Goal: Check status: Check status

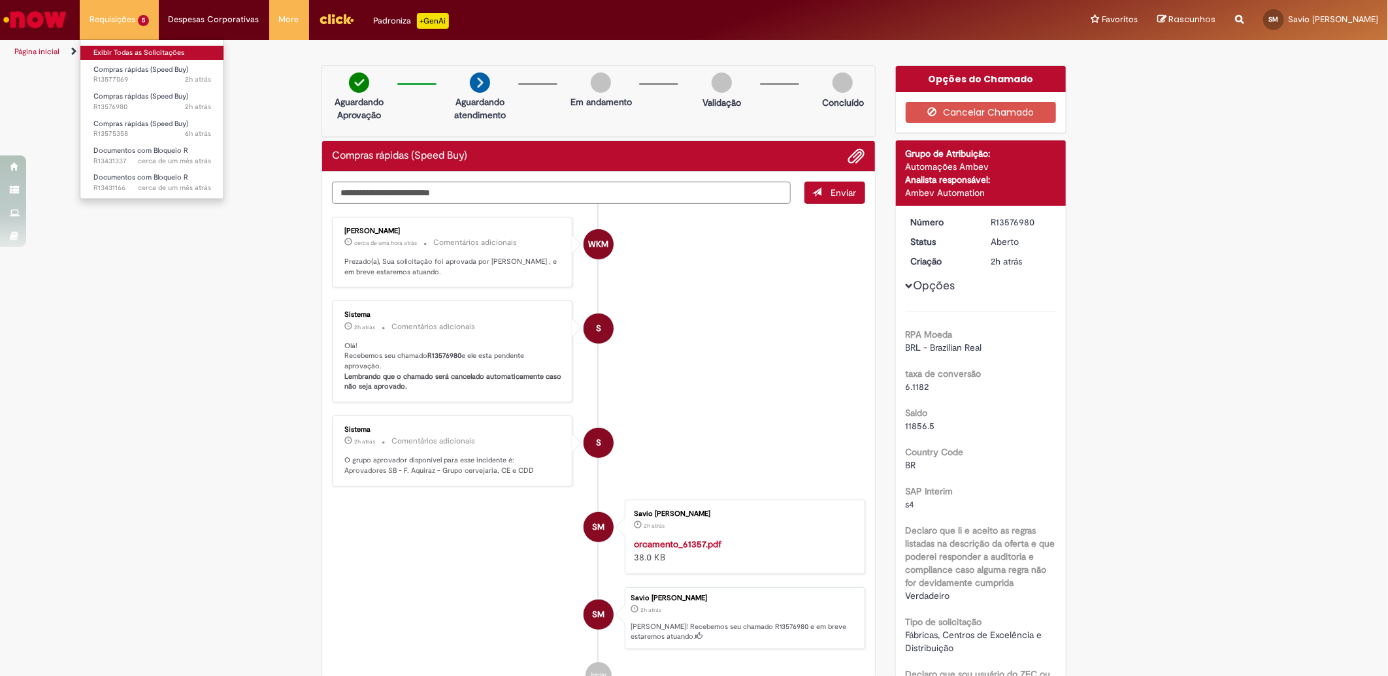
click at [128, 56] on link "Exibir Todas as Solicitações" at bounding box center [152, 53] width 144 height 14
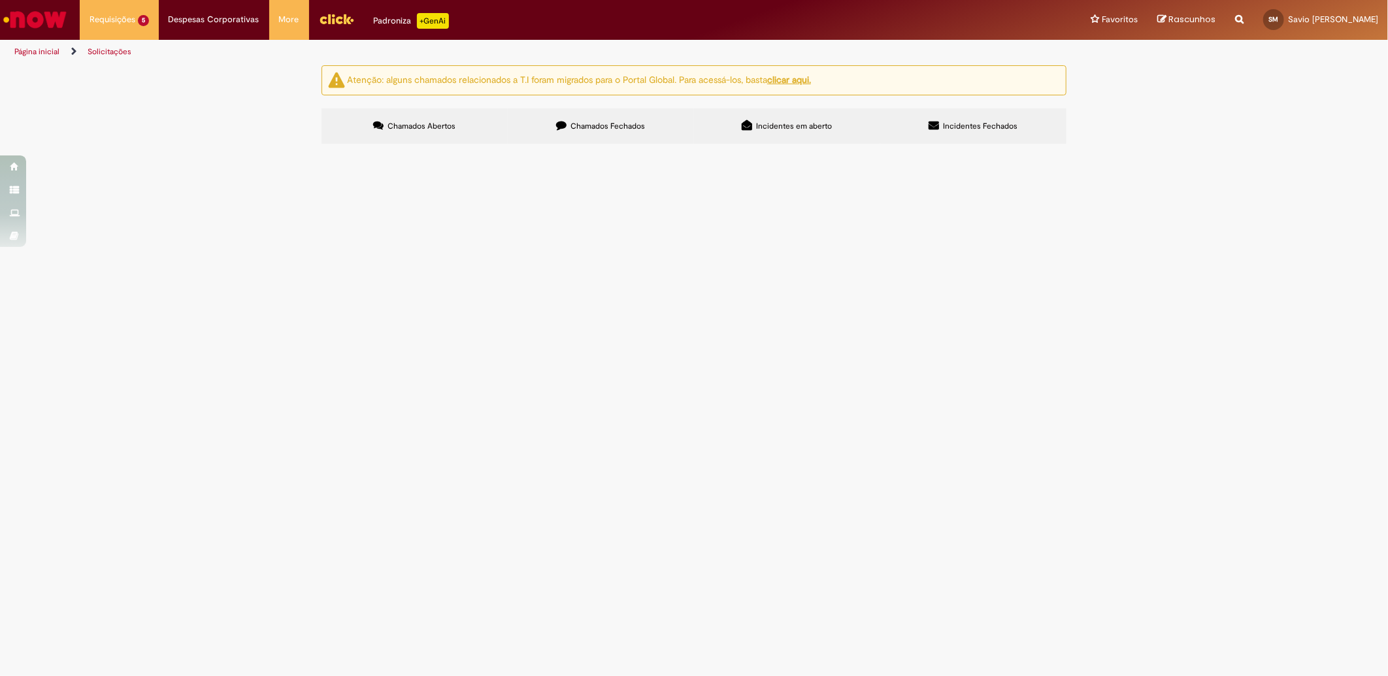
click at [0, 0] on span "100002100754-Analisd de vibração compressor aq-02110." at bounding box center [0, 0] width 0 height 0
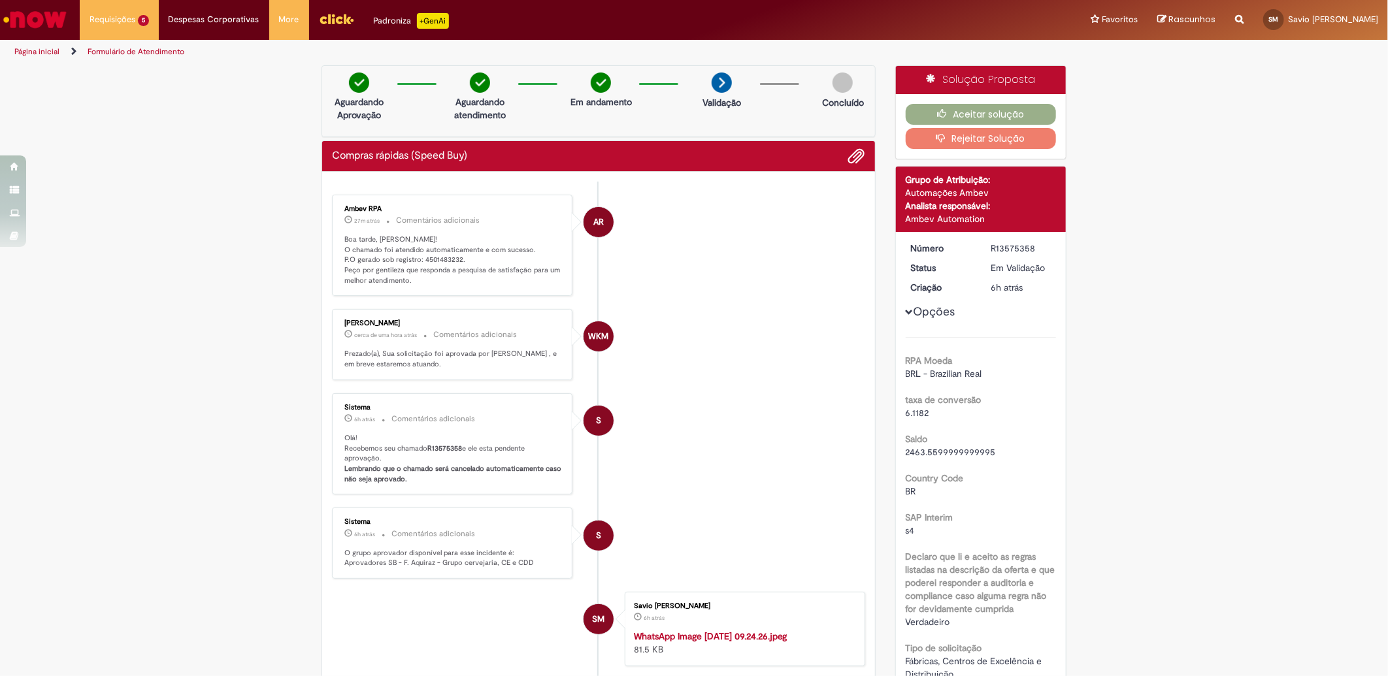
scroll to position [73, 0]
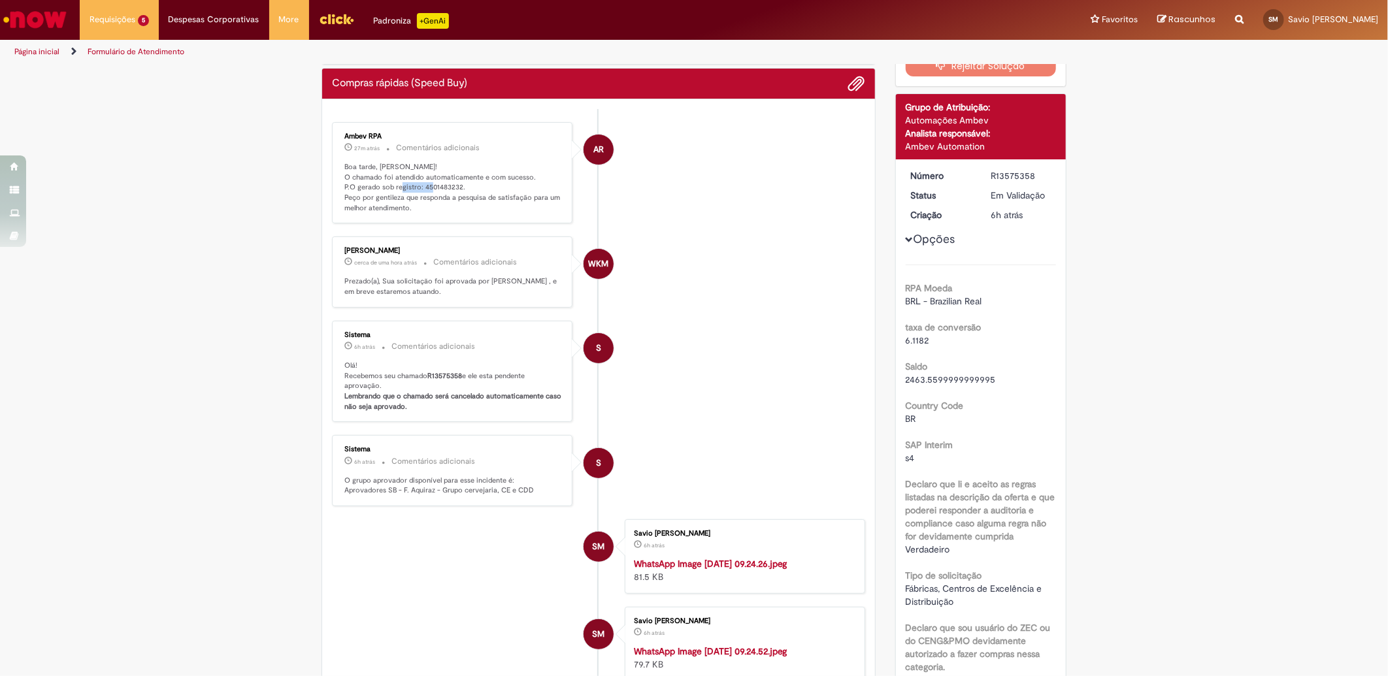
drag, startPoint x: 417, startPoint y: 191, endPoint x: 455, endPoint y: 187, distance: 38.1
click at [455, 187] on p "Boa tarde, [PERSON_NAME]! O chamado foi atendido automaticamente e com sucesso.…" at bounding box center [453, 188] width 218 height 52
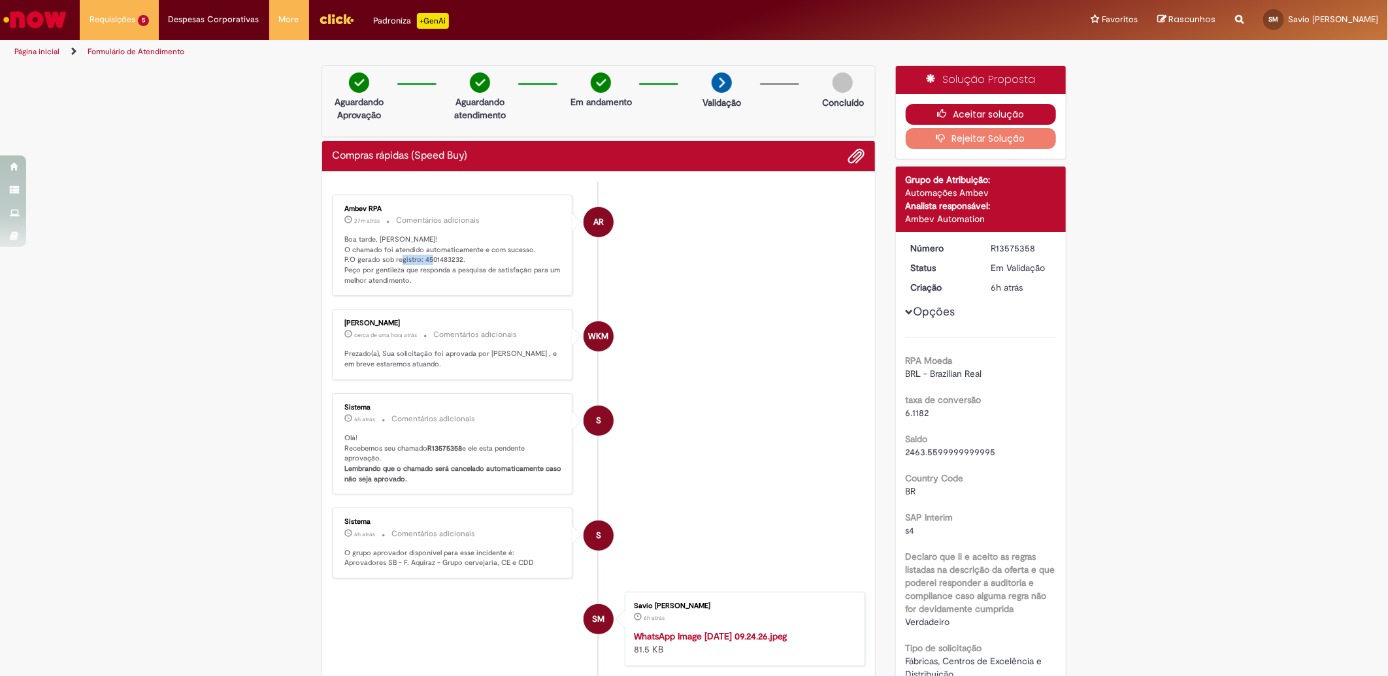
click at [945, 109] on icon "button" at bounding box center [945, 113] width 16 height 9
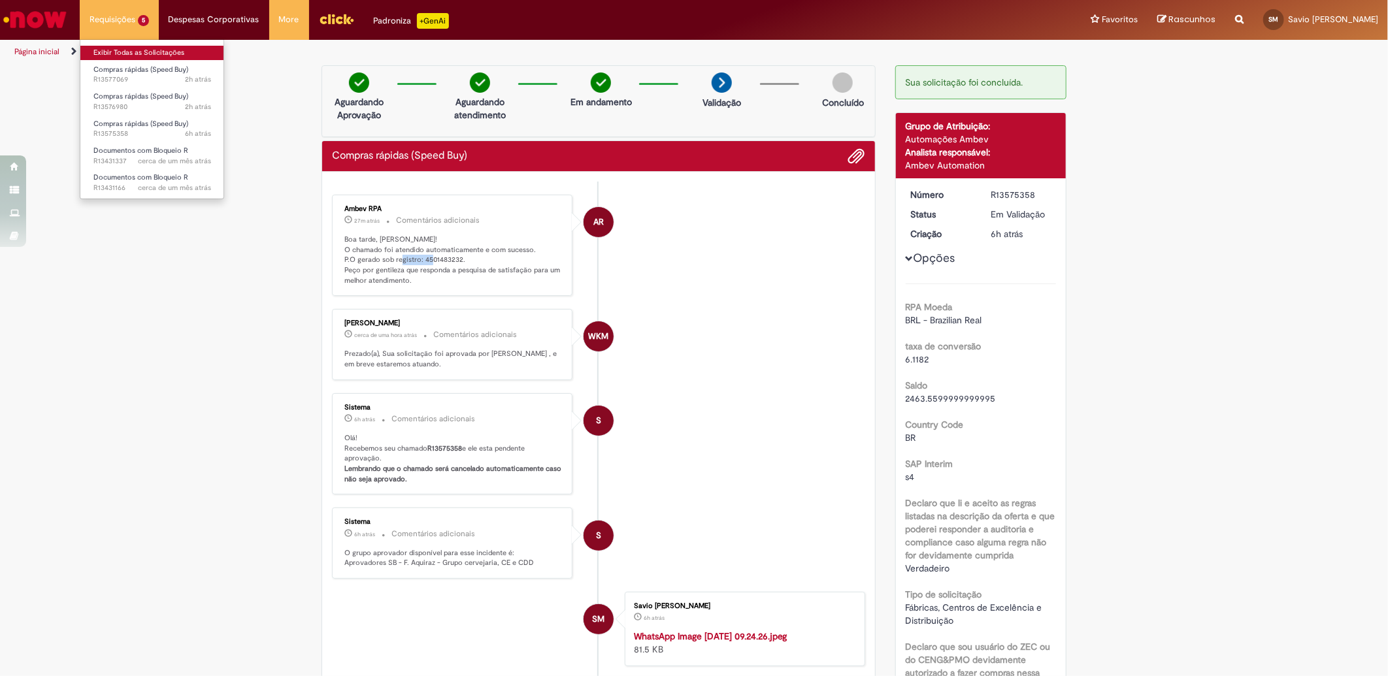
click at [134, 51] on link "Exibir Todas as Solicitações" at bounding box center [152, 53] width 144 height 14
click at [135, 46] on link "Exibir Todas as Solicitações" at bounding box center [152, 53] width 144 height 14
click at [152, 48] on link "Exibir Todas as Solicitações" at bounding box center [152, 53] width 144 height 14
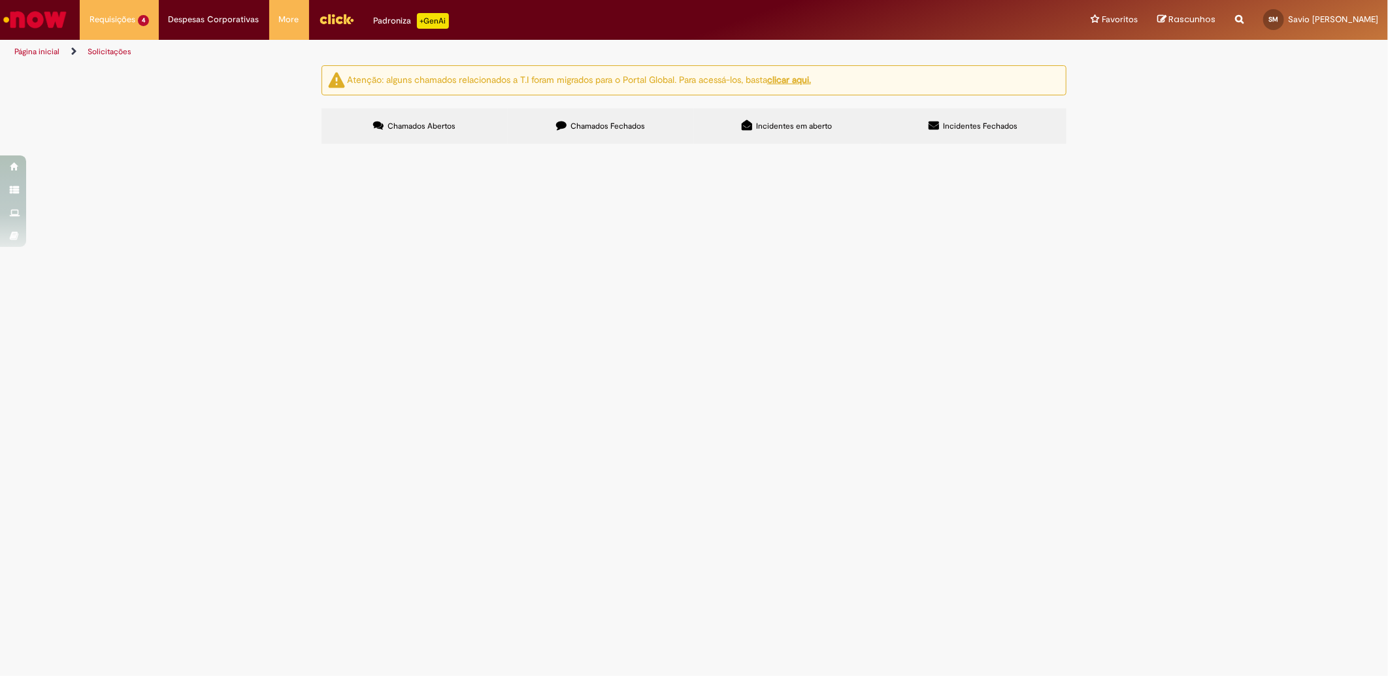
click at [612, 125] on span "Chamados Fechados" at bounding box center [608, 126] width 74 height 10
click at [0, 0] on span "100002534434-Vazamento Válvula do CIP." at bounding box center [0, 0] width 0 height 0
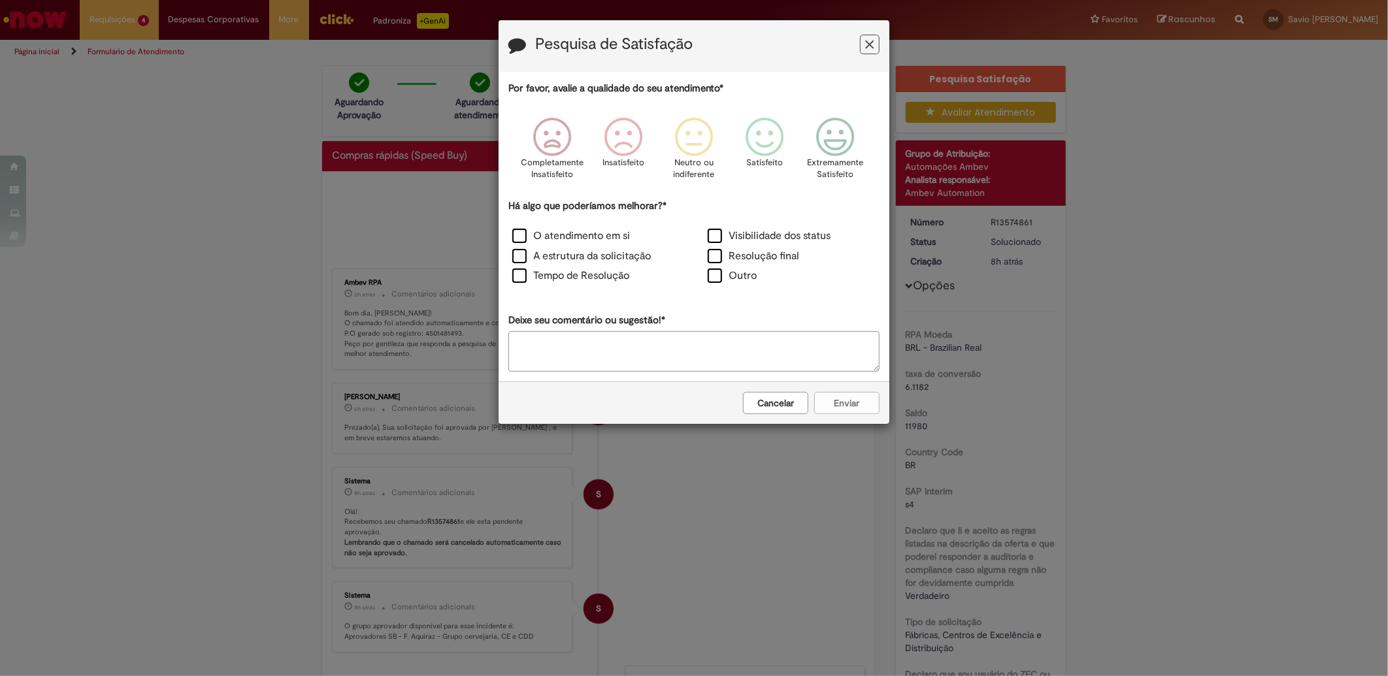
click at [871, 43] on icon "Feedback" at bounding box center [870, 45] width 8 height 14
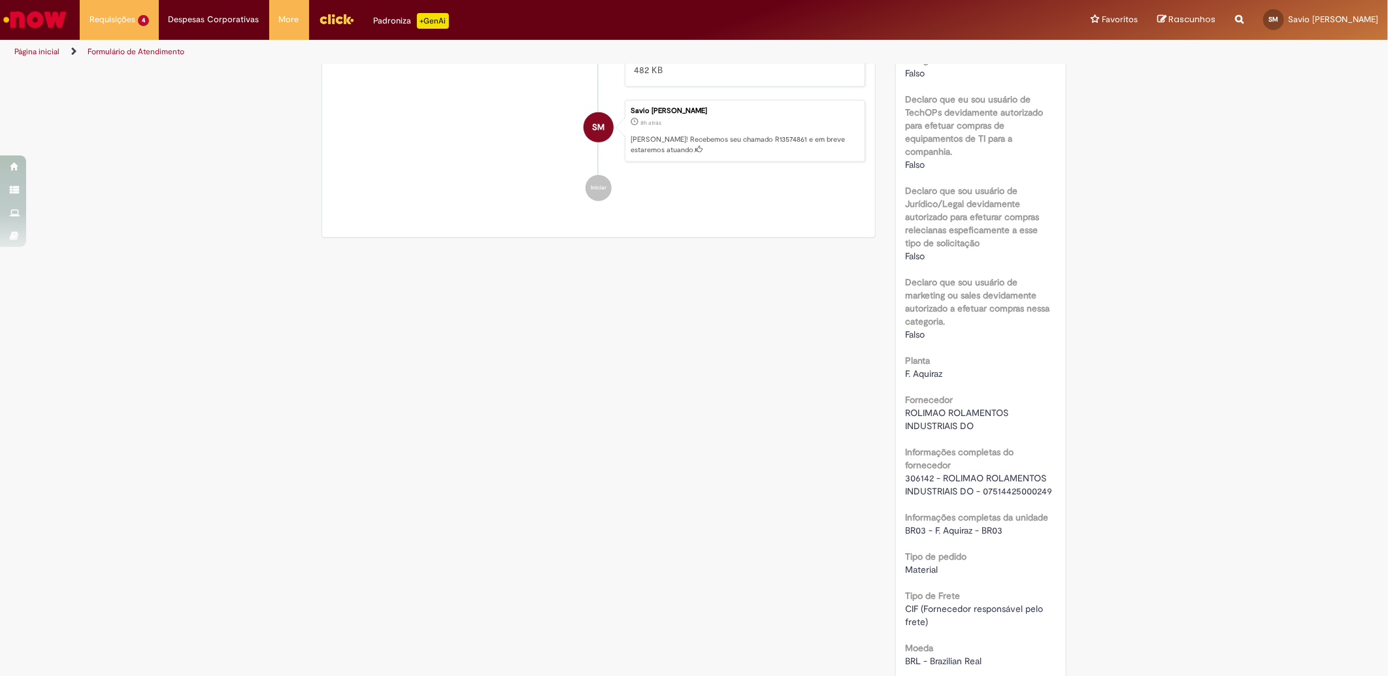
scroll to position [726, 0]
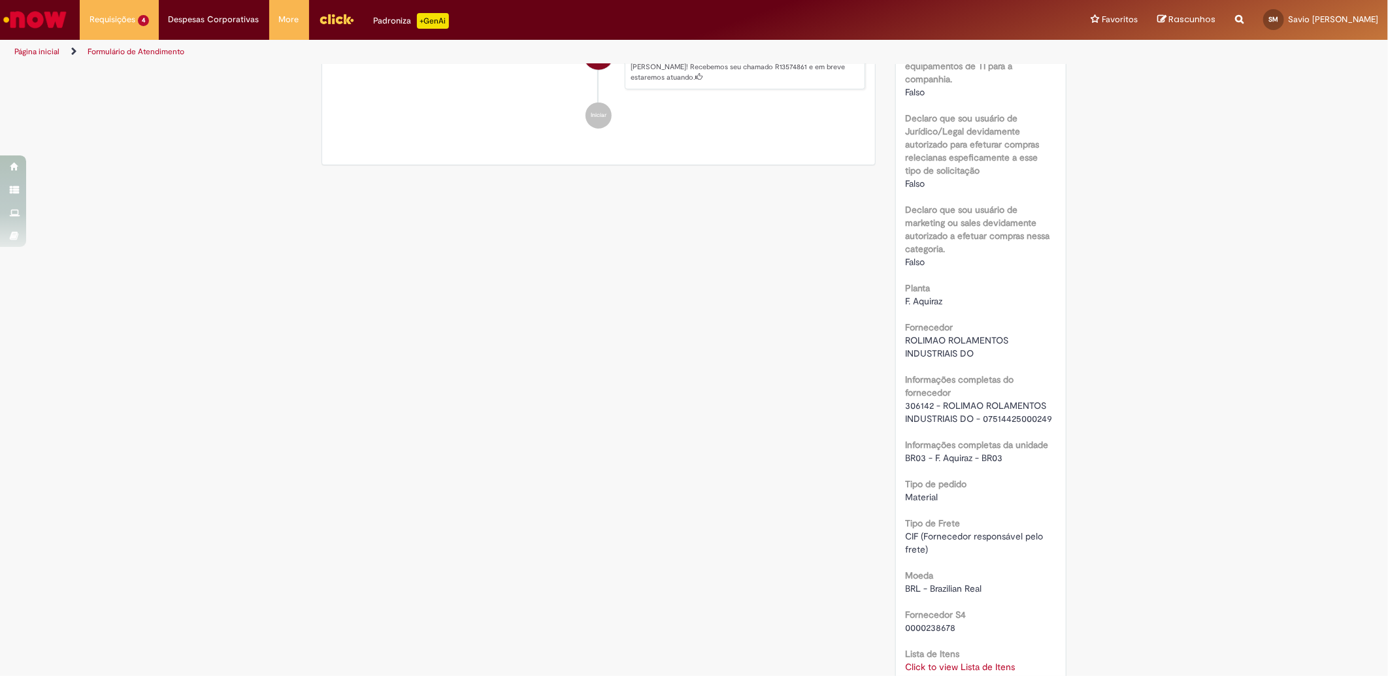
click at [967, 669] on link "Click to view Lista de Itens" at bounding box center [961, 667] width 110 height 12
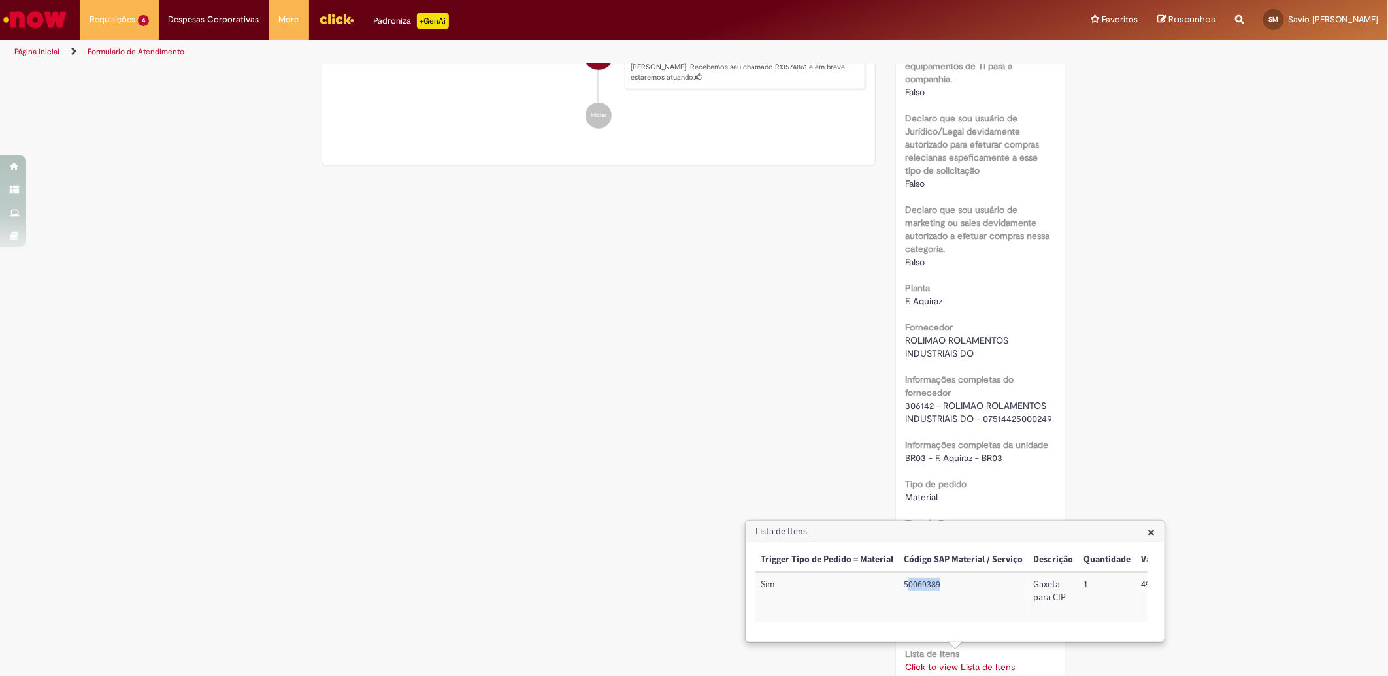
drag, startPoint x: 920, startPoint y: 586, endPoint x: 951, endPoint y: 588, distance: 30.8
click at [952, 588] on td "50069389" at bounding box center [963, 597] width 129 height 50
click at [946, 587] on td "50069389" at bounding box center [963, 597] width 129 height 50
copy td "50069389"
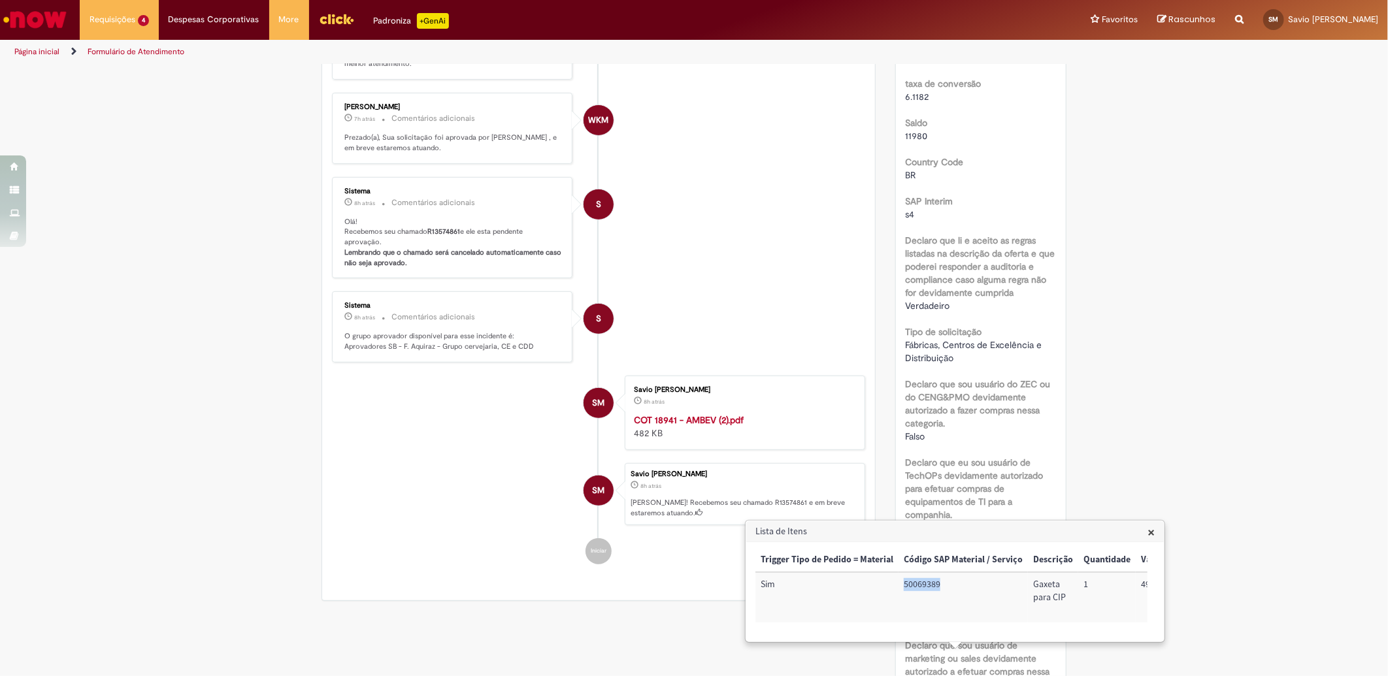
scroll to position [0, 0]
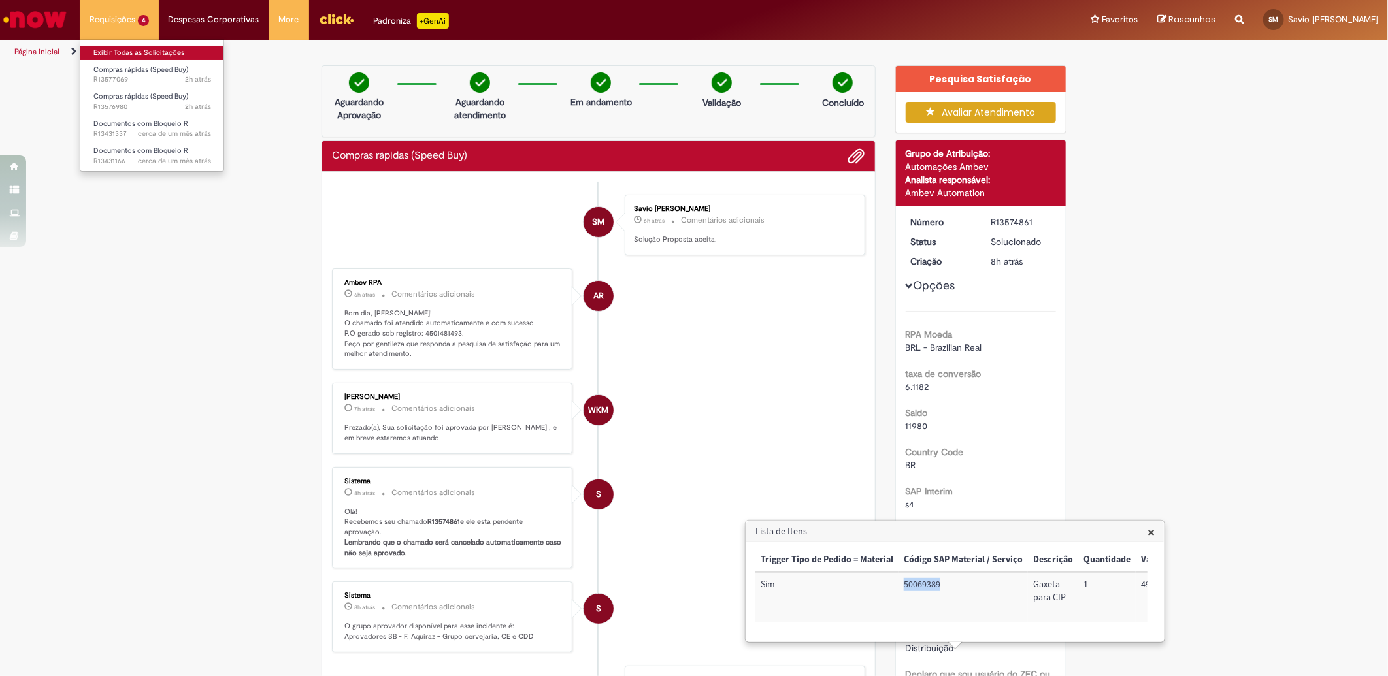
click at [132, 48] on link "Exibir Todas as Solicitações" at bounding box center [152, 53] width 144 height 14
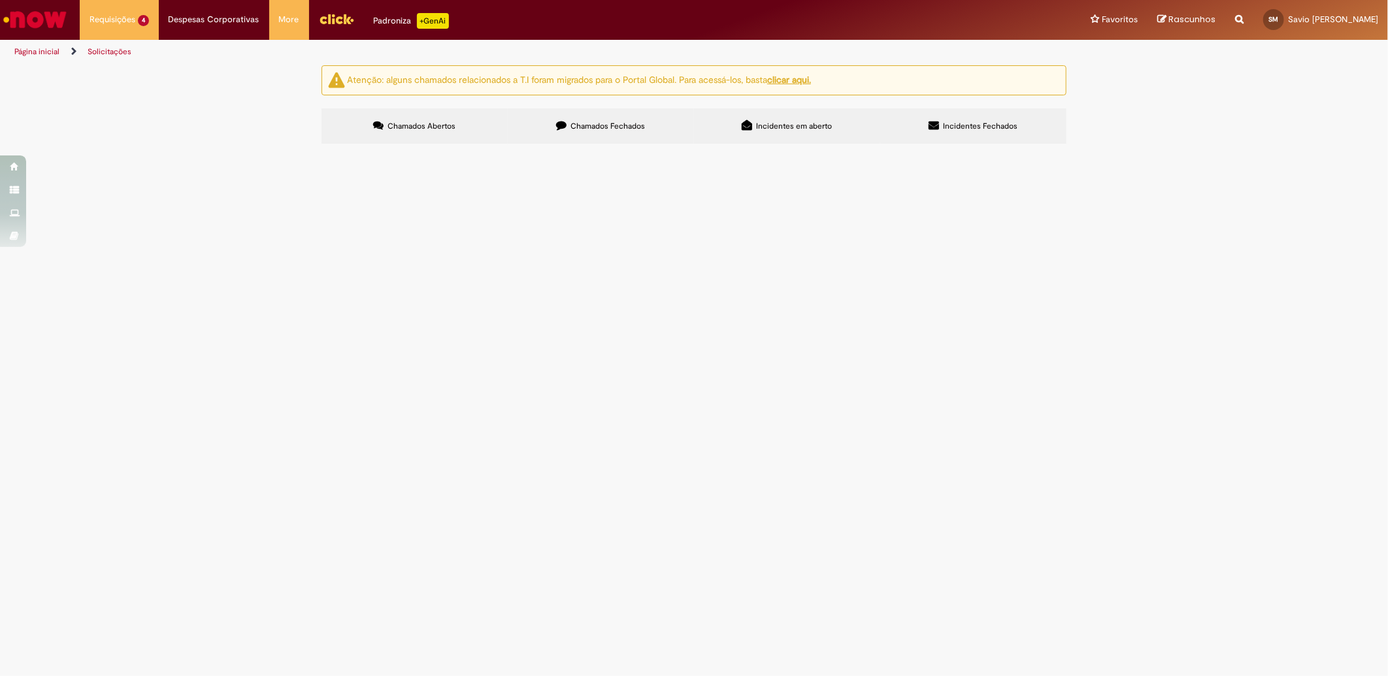
click at [628, 128] on span "Chamados Fechados" at bounding box center [608, 126] width 74 height 10
click at [434, 127] on span "Chamados Abertos" at bounding box center [422, 126] width 68 height 10
